Goal: Information Seeking & Learning: Learn about a topic

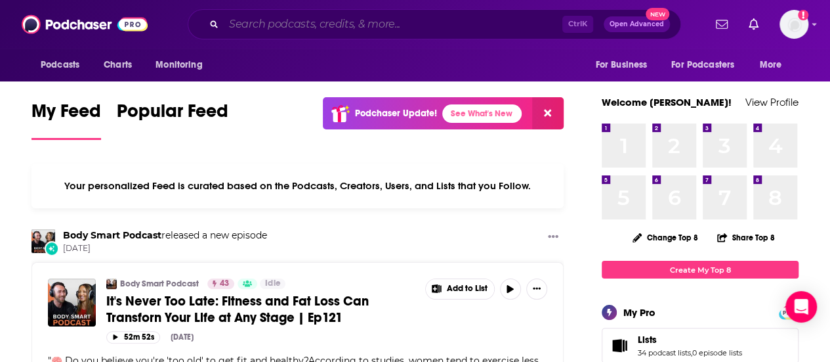
click at [430, 20] on input "Search podcasts, credits, & more..." at bounding box center [393, 24] width 339 height 21
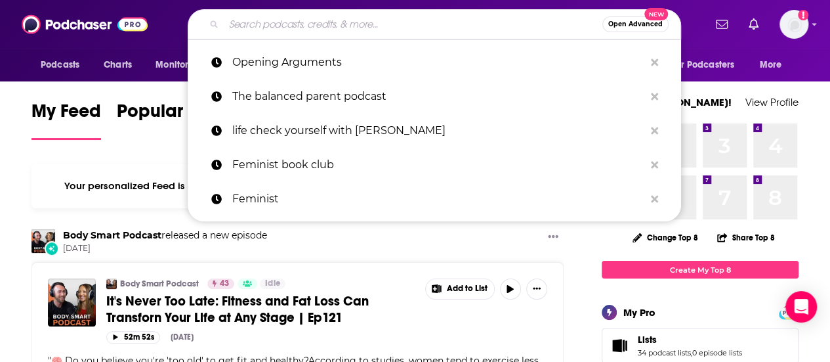
paste input "[PERSON_NAME]"
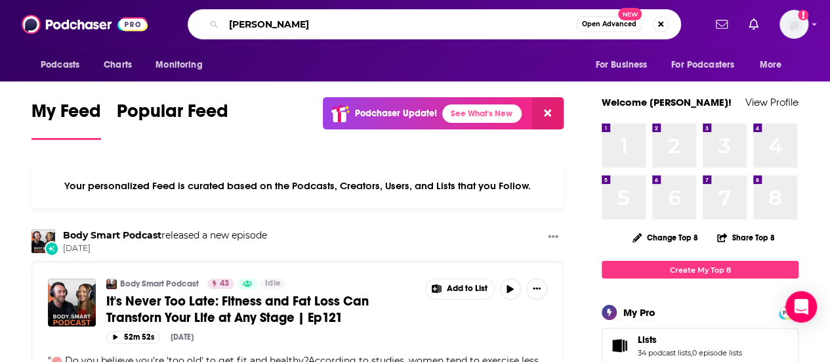
type input "[PERSON_NAME]"
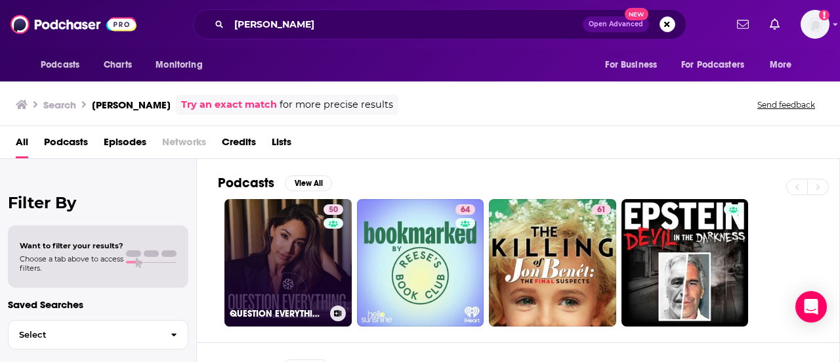
click at [286, 238] on link "50 QUESTION EVERYTHING" at bounding box center [288, 262] width 127 height 127
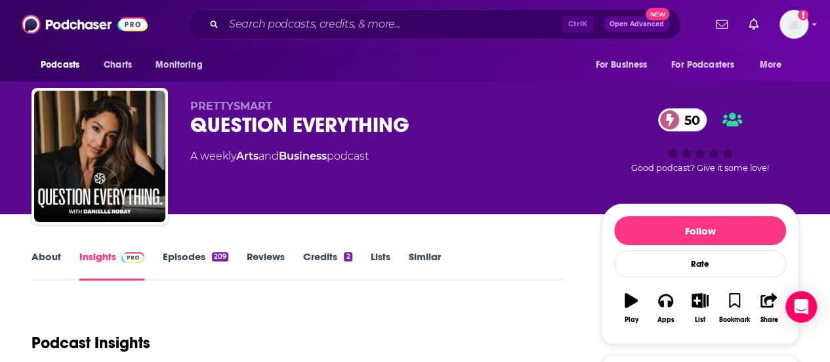
click at [51, 255] on link "About" at bounding box center [47, 265] width 30 height 30
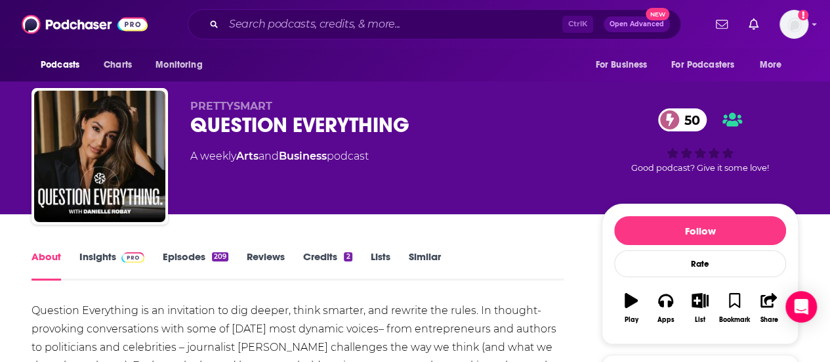
click at [94, 259] on link "Insights" at bounding box center [111, 265] width 65 height 30
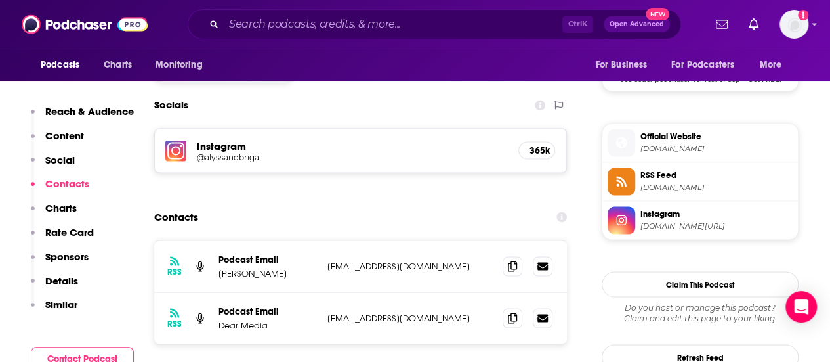
scroll to position [1138, 0]
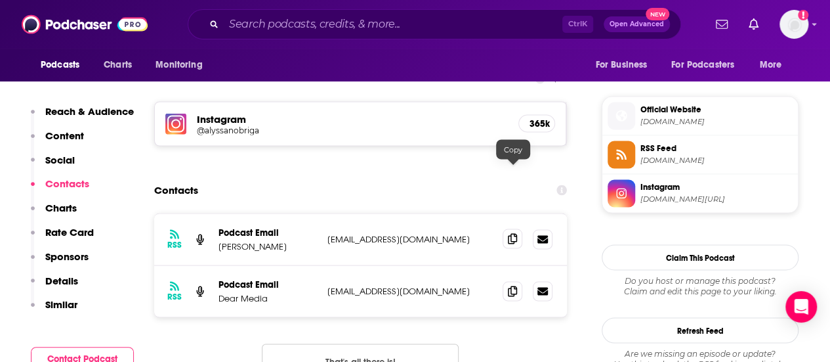
click at [513, 233] on icon at bounding box center [512, 238] width 9 height 11
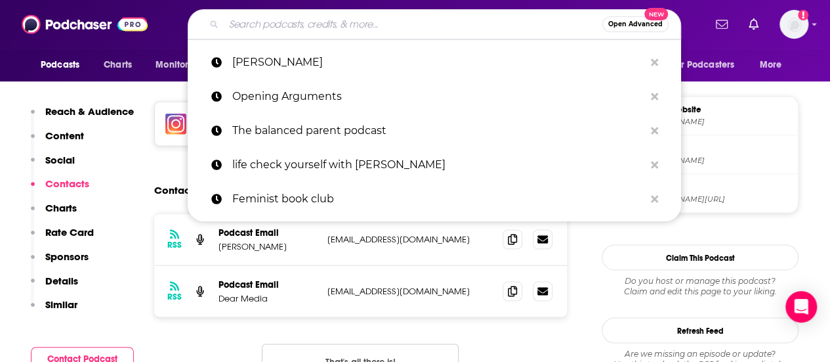
click at [376, 30] on input "Search podcasts, credits, & more..." at bounding box center [413, 24] width 379 height 21
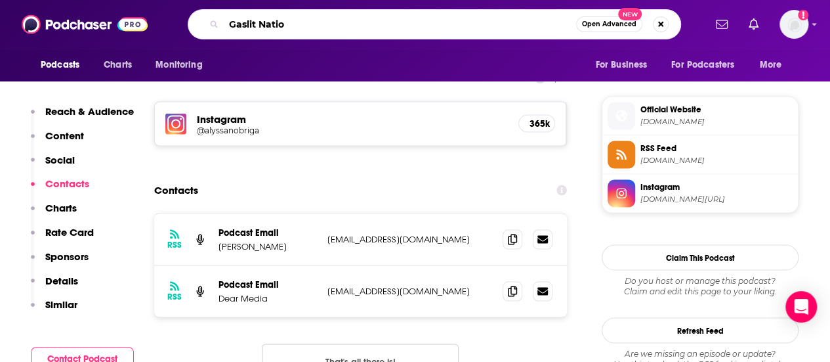
type input "Gaslit Nation"
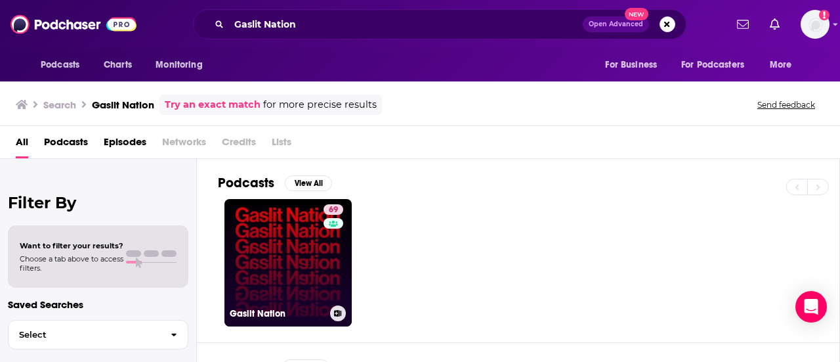
click at [286, 223] on link "69 Gaslit Nation" at bounding box center [288, 262] width 127 height 127
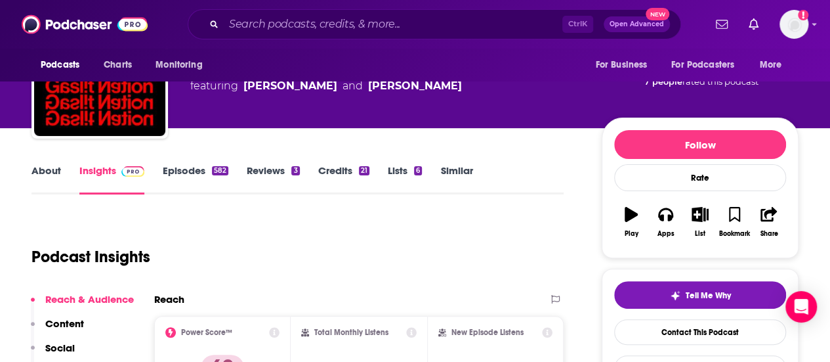
scroll to position [163, 0]
